Goal: Information Seeking & Learning: Compare options

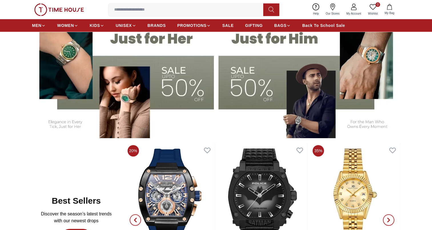
scroll to position [171, 0]
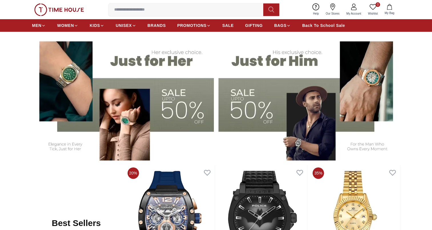
click at [270, 93] on img at bounding box center [309, 97] width 182 height 126
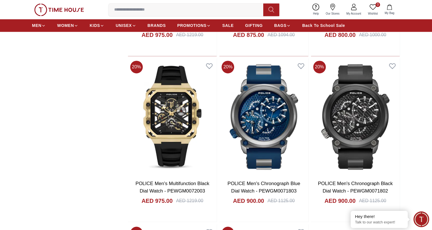
scroll to position [885, 0]
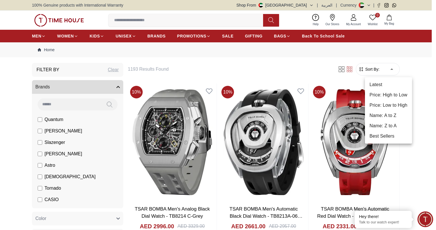
click at [377, 105] on li "Price: Low to High" at bounding box center [388, 105] width 47 height 10
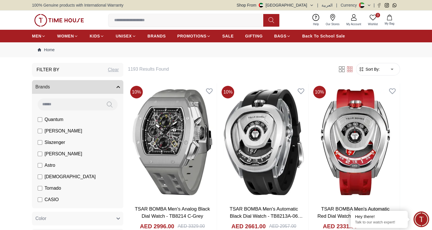
type input "*"
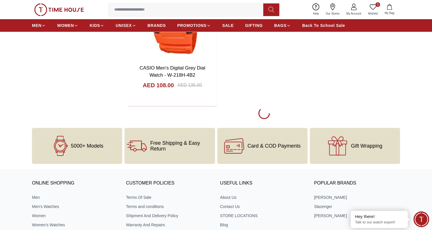
scroll to position [2256, 0]
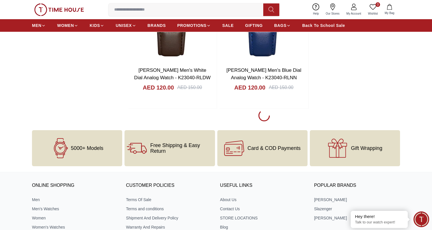
scroll to position [4483, 0]
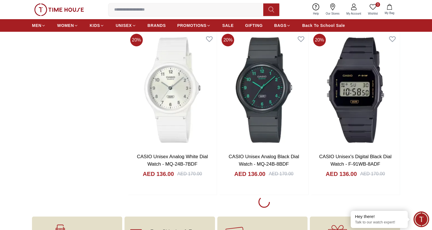
scroll to position [6624, 0]
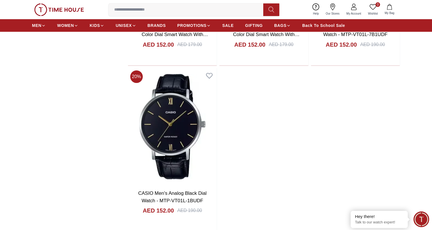
scroll to position [8851, 0]
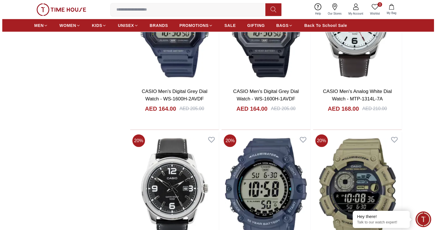
scroll to position [10364, 0]
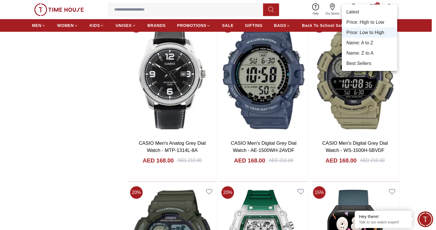
click at [432, 108] on div at bounding box center [218, 115] width 436 height 230
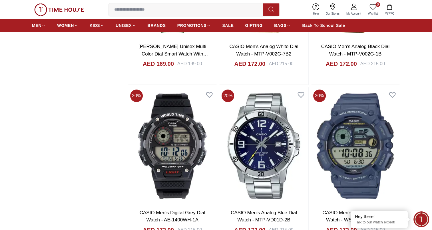
scroll to position [10857, 0]
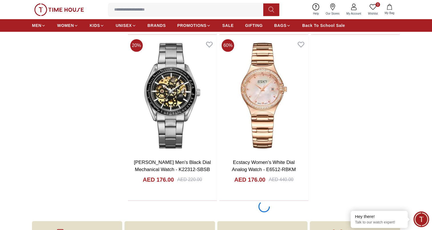
scroll to position [11000, 0]
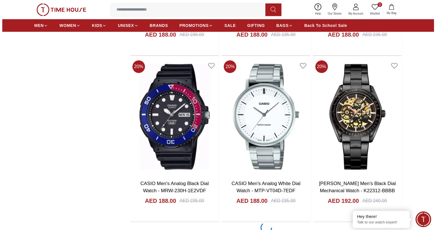
scroll to position [13141, 0]
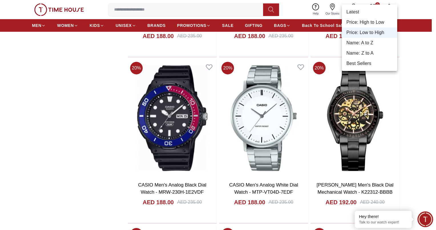
click at [419, 130] on div at bounding box center [218, 115] width 436 height 230
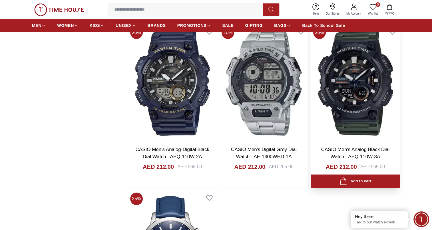
scroll to position [15332, 0]
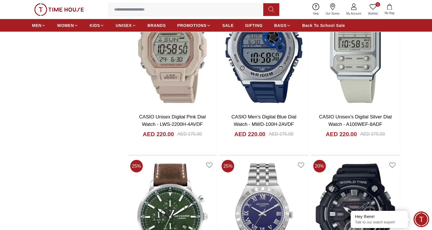
scroll to position [16502, 0]
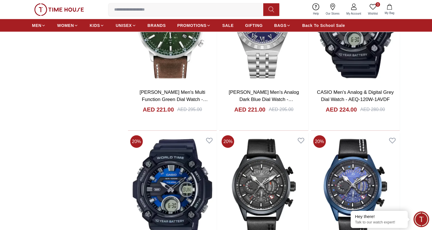
scroll to position [16645, 0]
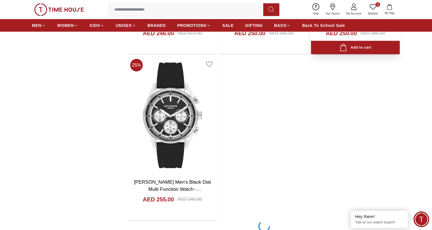
scroll to position [18786, 0]
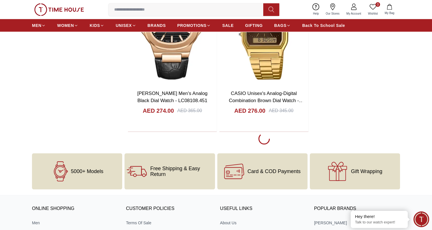
scroll to position [21099, 0]
